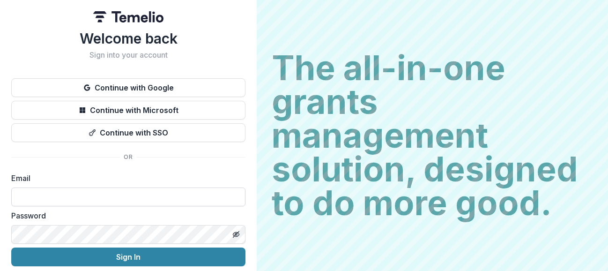
click at [143, 195] on input at bounding box center [128, 196] width 234 height 19
type input "**********"
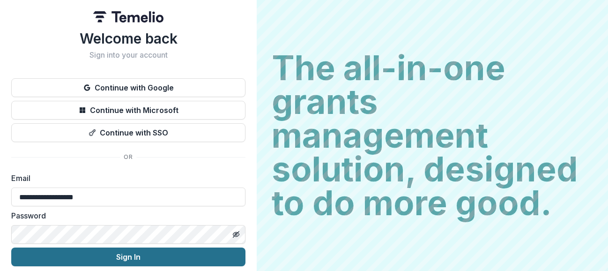
click at [122, 259] on button "Sign In" at bounding box center [128, 256] width 234 height 19
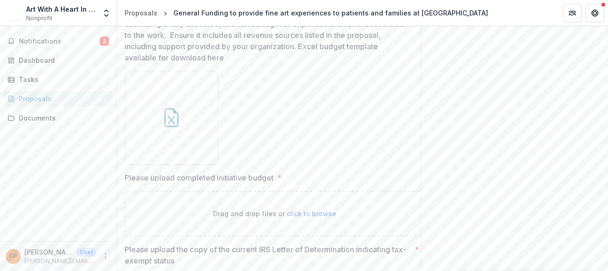
scroll to position [2239, 0]
